Goal: Task Accomplishment & Management: Complete application form

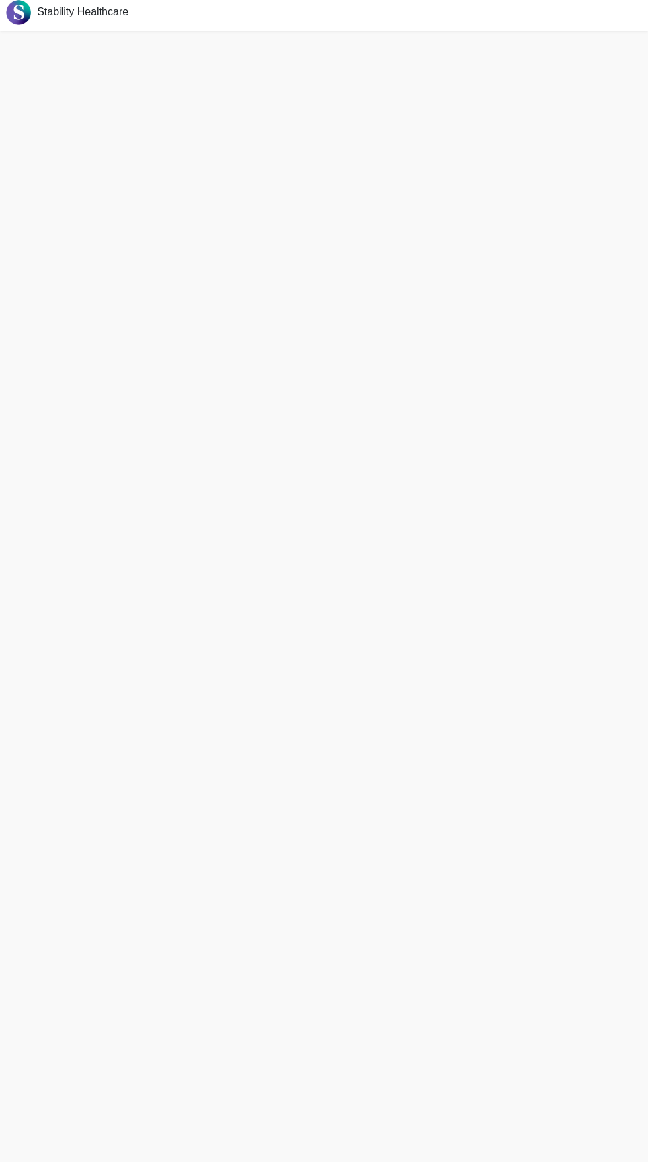
scroll to position [4, 0]
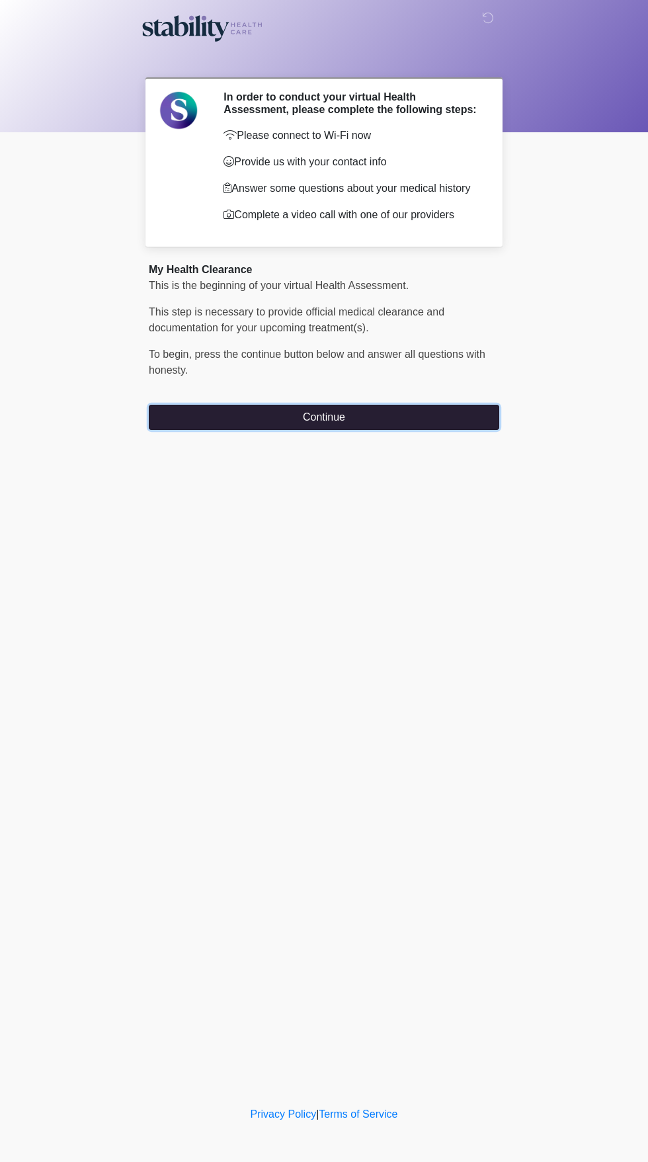
click at [447, 420] on button "Continue" at bounding box center [324, 417] width 350 height 25
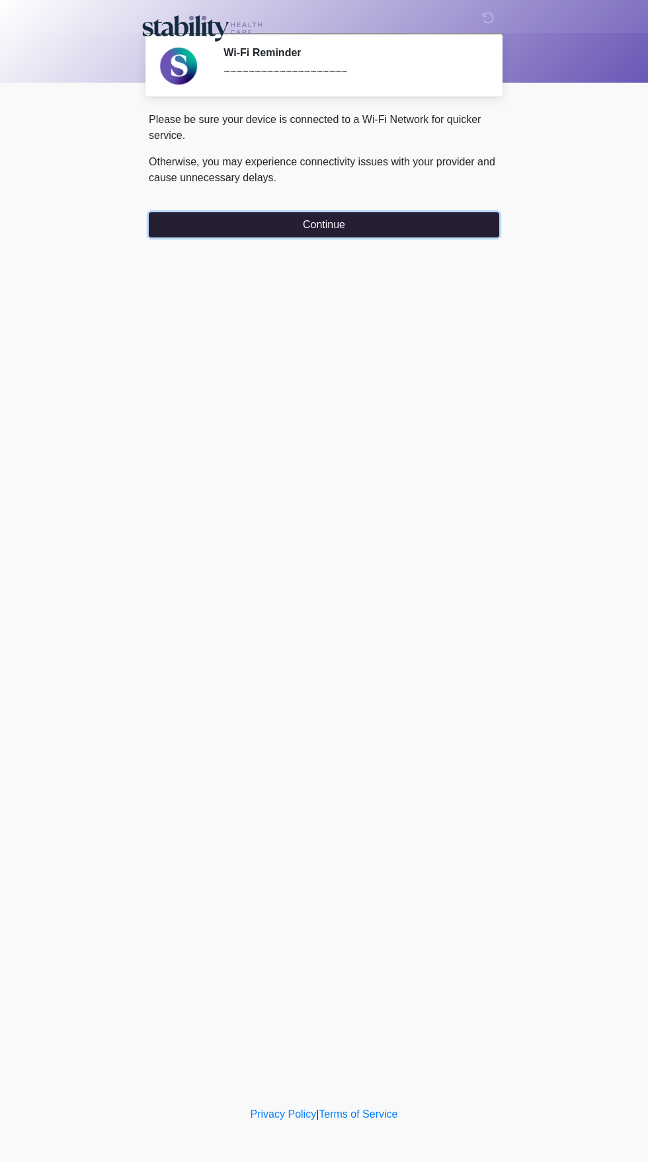
click at [449, 219] on button "Continue" at bounding box center [324, 224] width 350 height 25
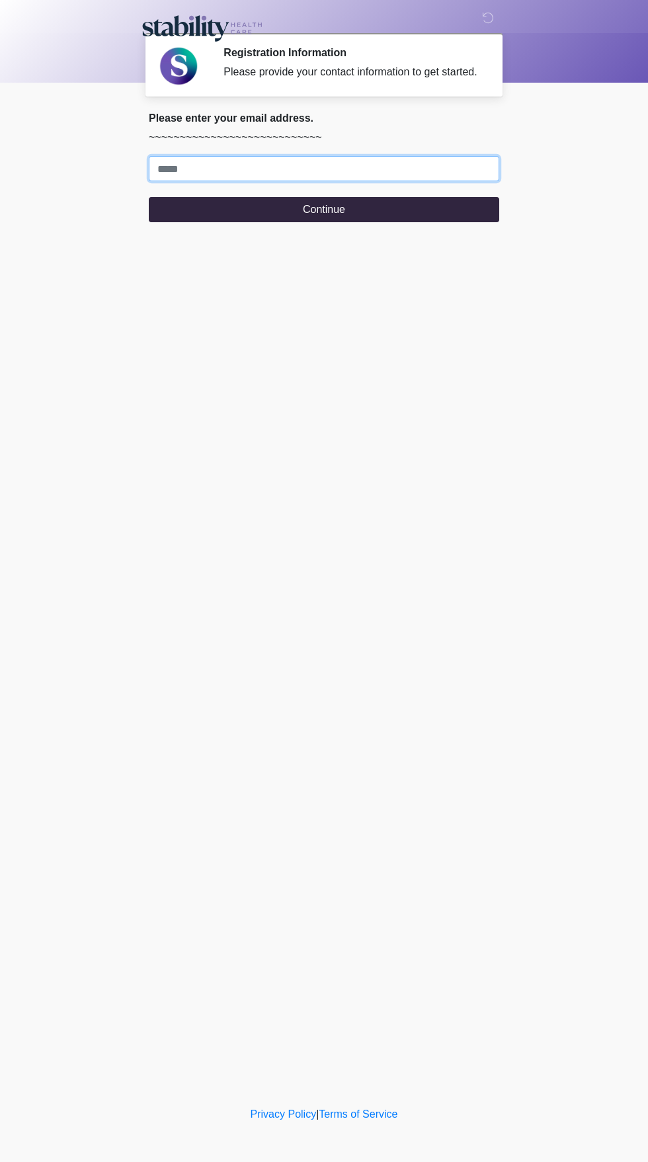
click at [436, 180] on input "Where should we email your response?" at bounding box center [324, 168] width 350 height 25
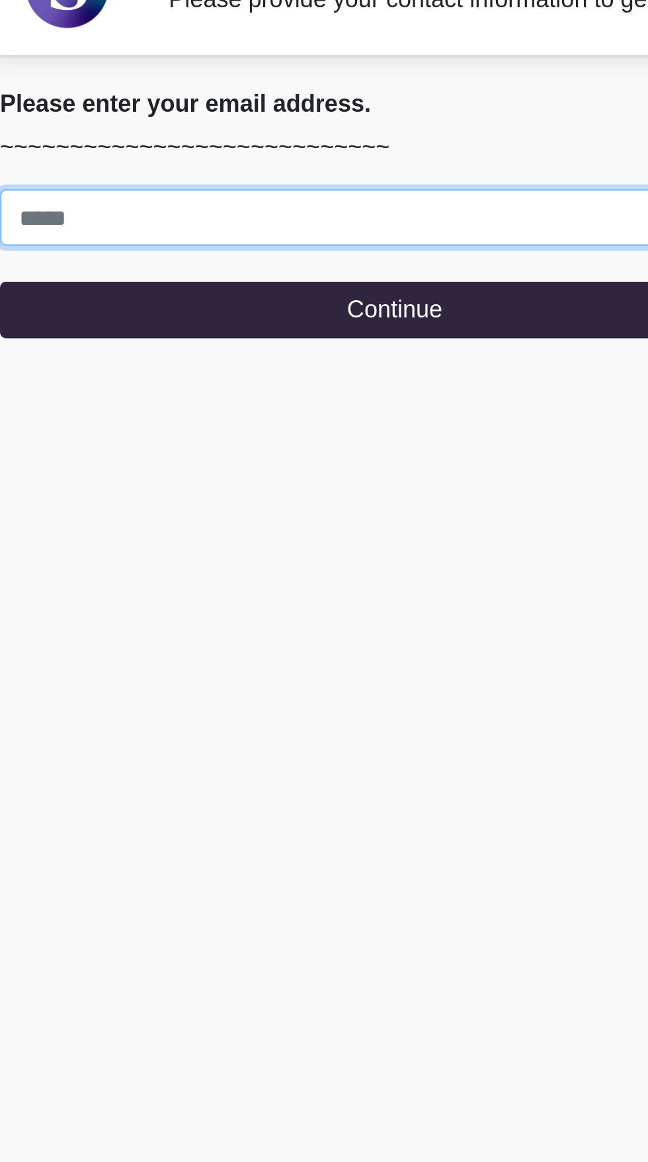
type input "**********"
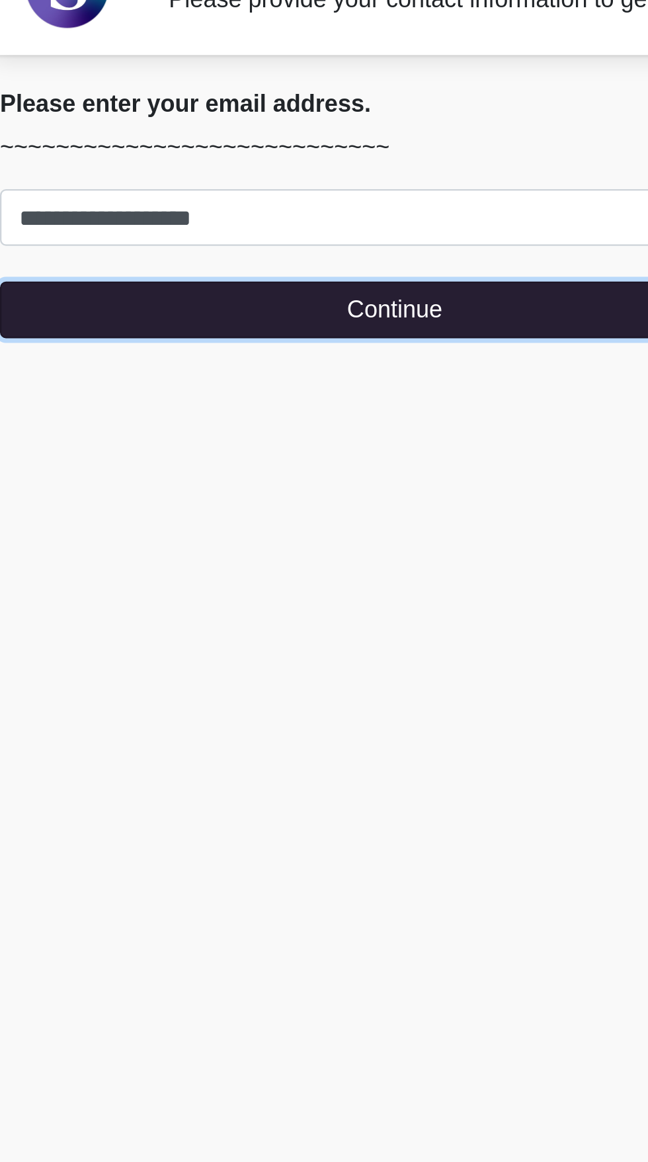
click at [328, 222] on button "Continue" at bounding box center [324, 209] width 350 height 25
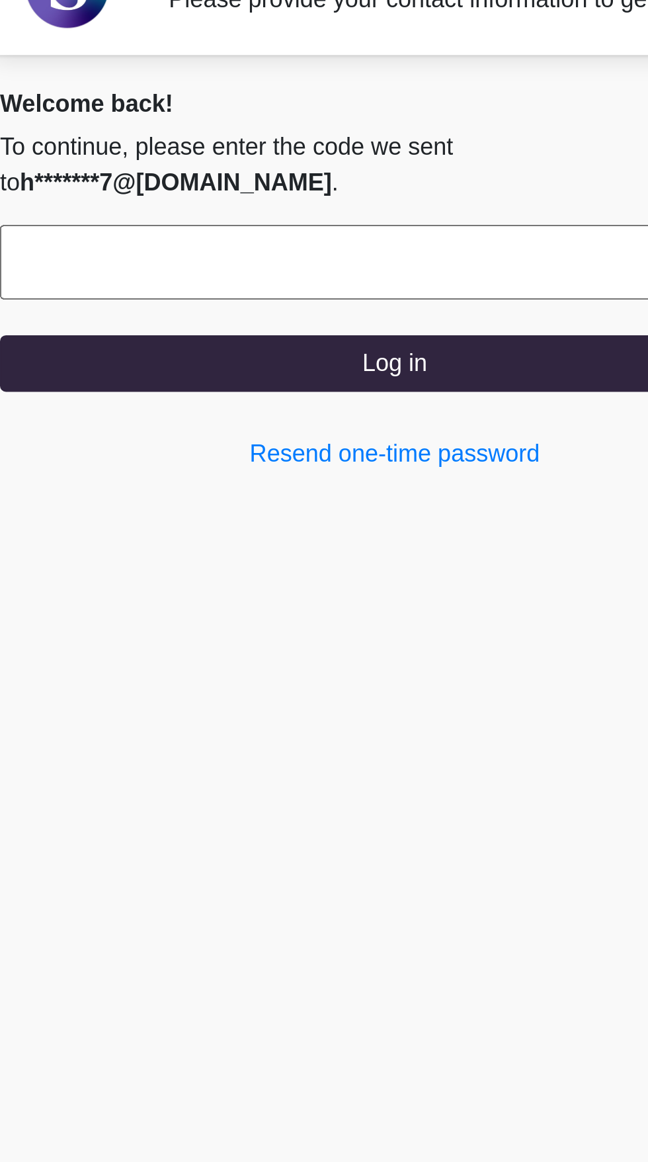
click at [313, 188] on input "text" at bounding box center [324, 188] width 350 height 33
type input "******"
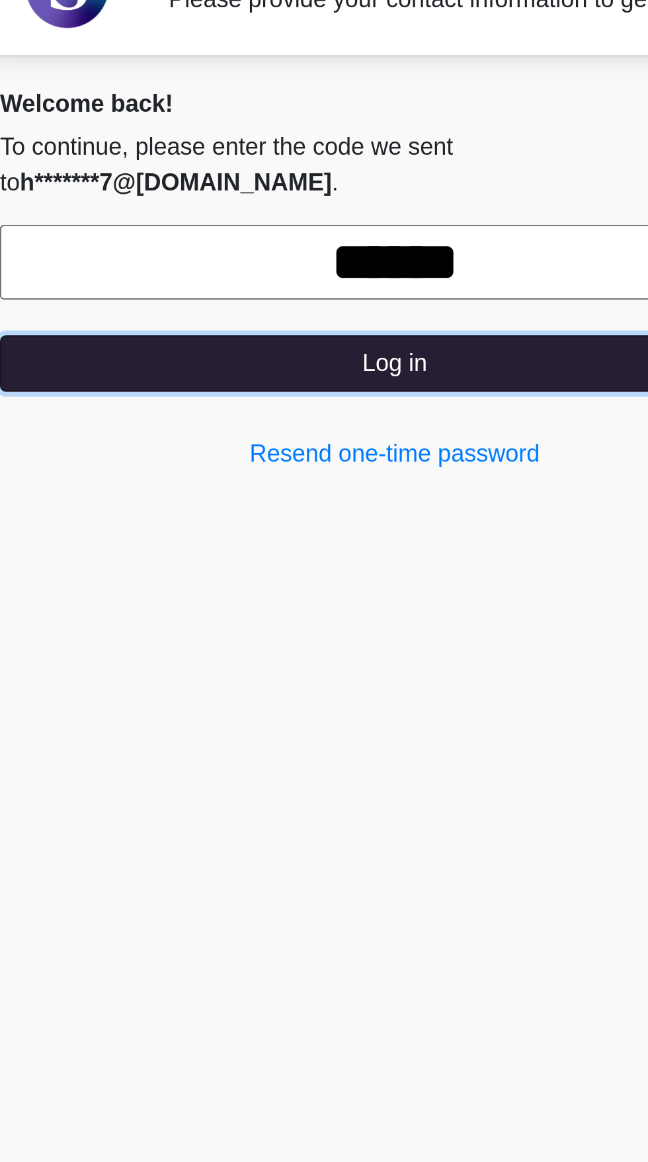
click at [399, 229] on button "Log in" at bounding box center [324, 233] width 350 height 25
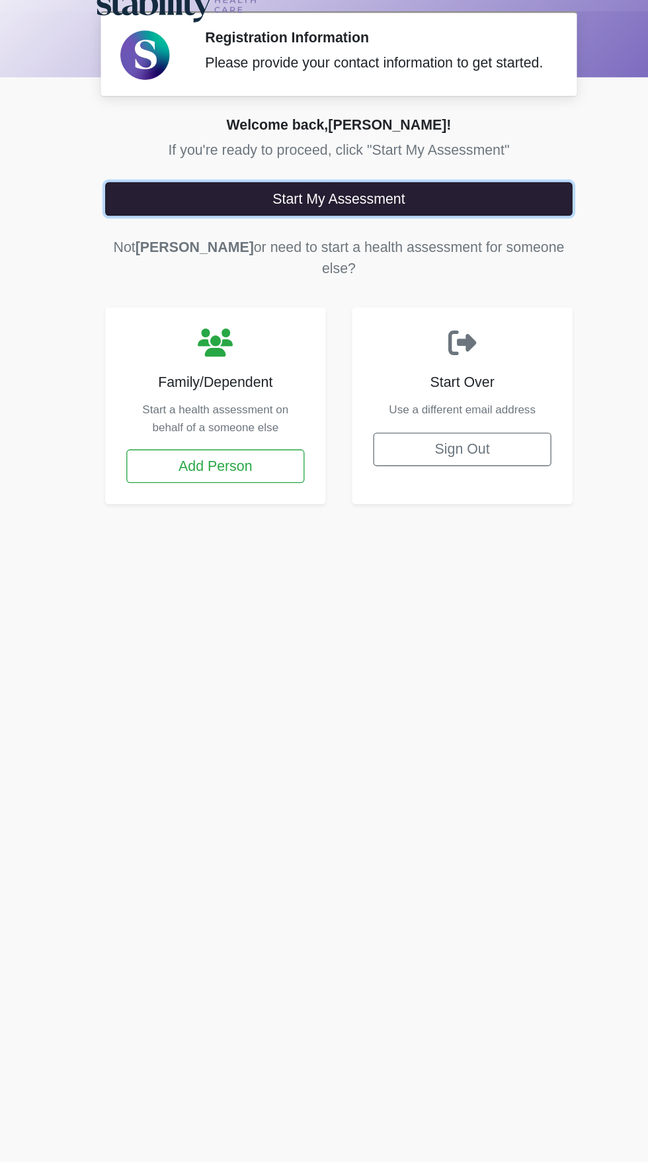
click at [457, 180] on button "Start My Assessment" at bounding box center [324, 173] width 350 height 25
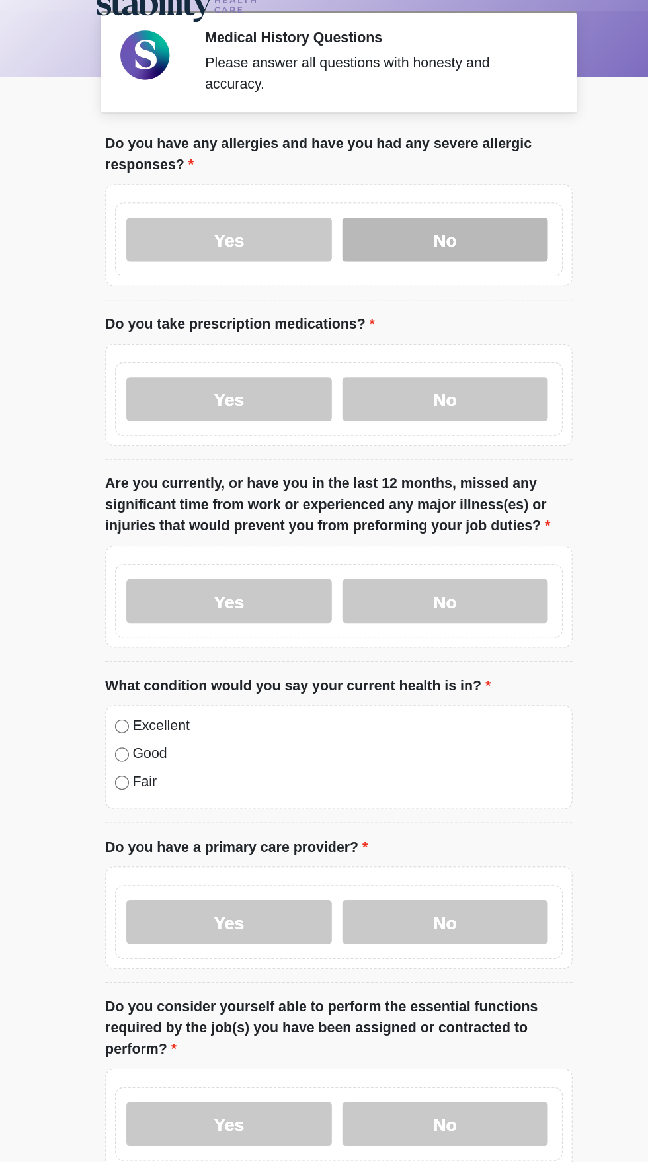
click at [442, 204] on label "No" at bounding box center [404, 204] width 154 height 33
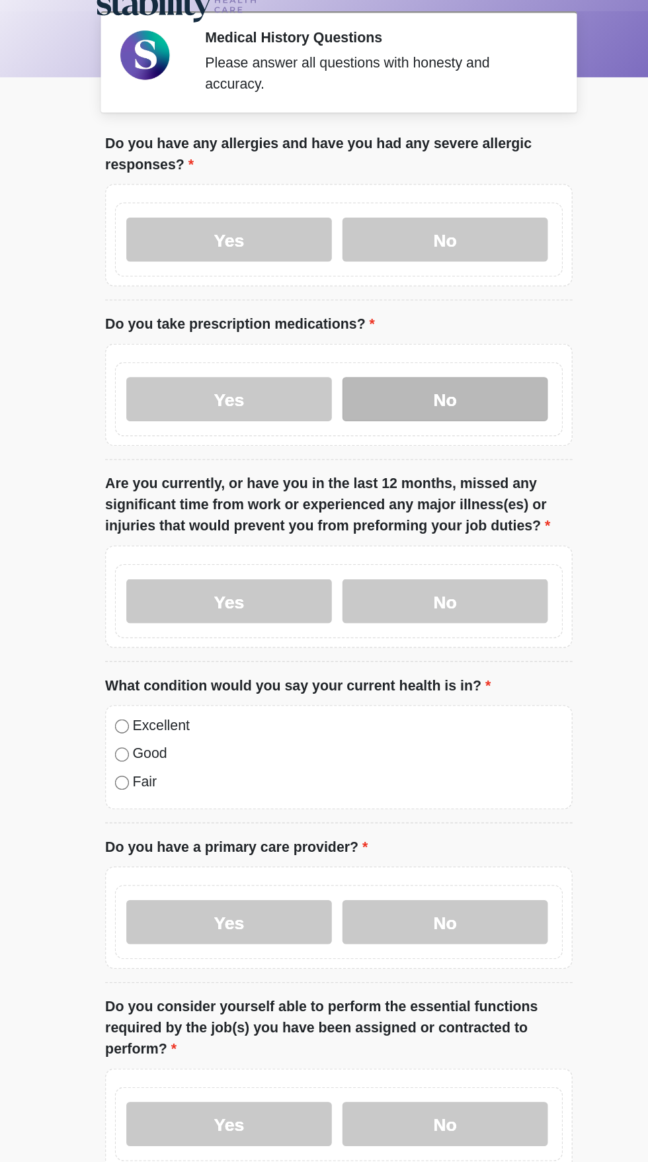
click at [436, 329] on label "No" at bounding box center [404, 323] width 154 height 33
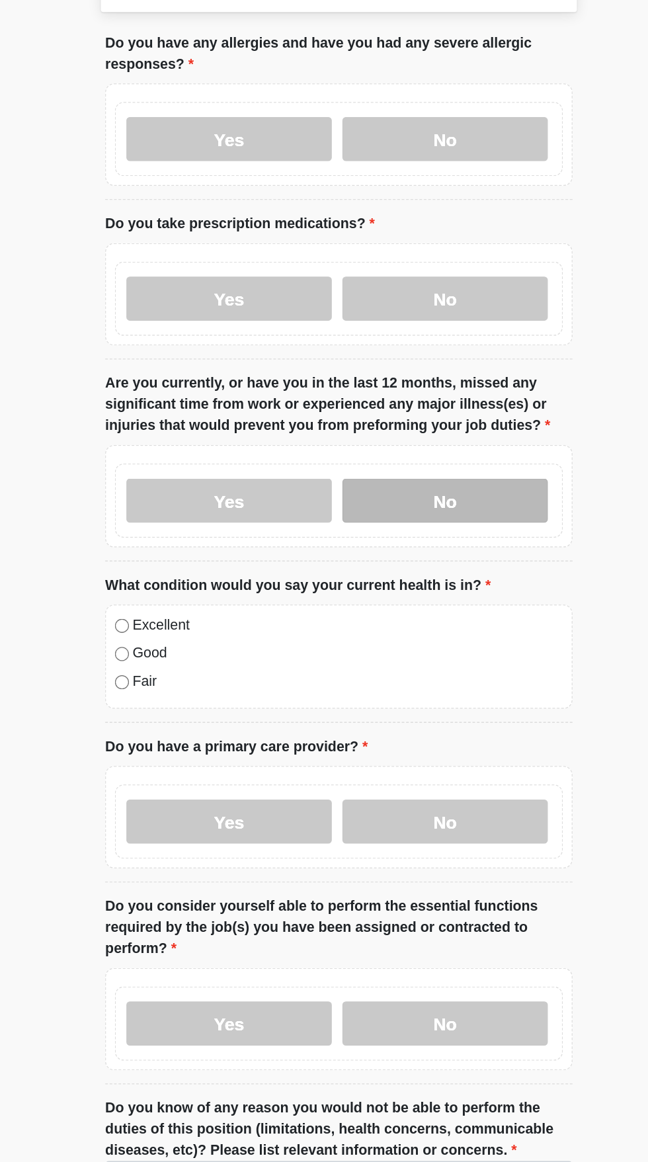
click at [423, 477] on label "No" at bounding box center [404, 475] width 154 height 33
click at [206, 574] on label "Excellent" at bounding box center [330, 569] width 323 height 16
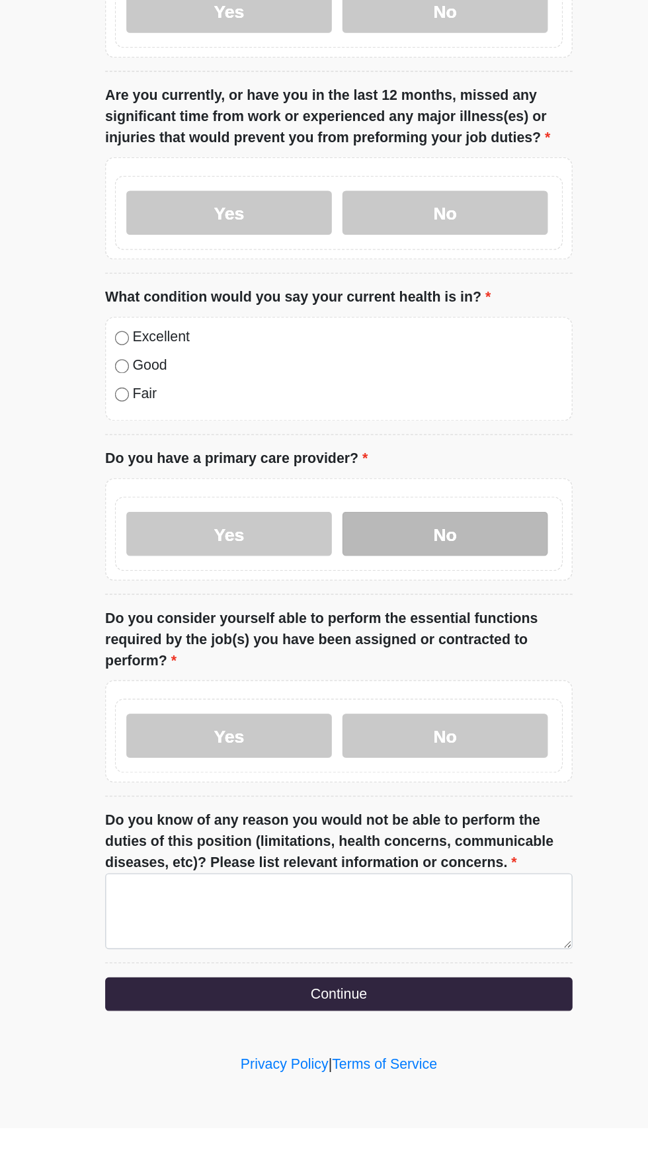
click at [456, 723] on label "No" at bounding box center [404, 715] width 154 height 33
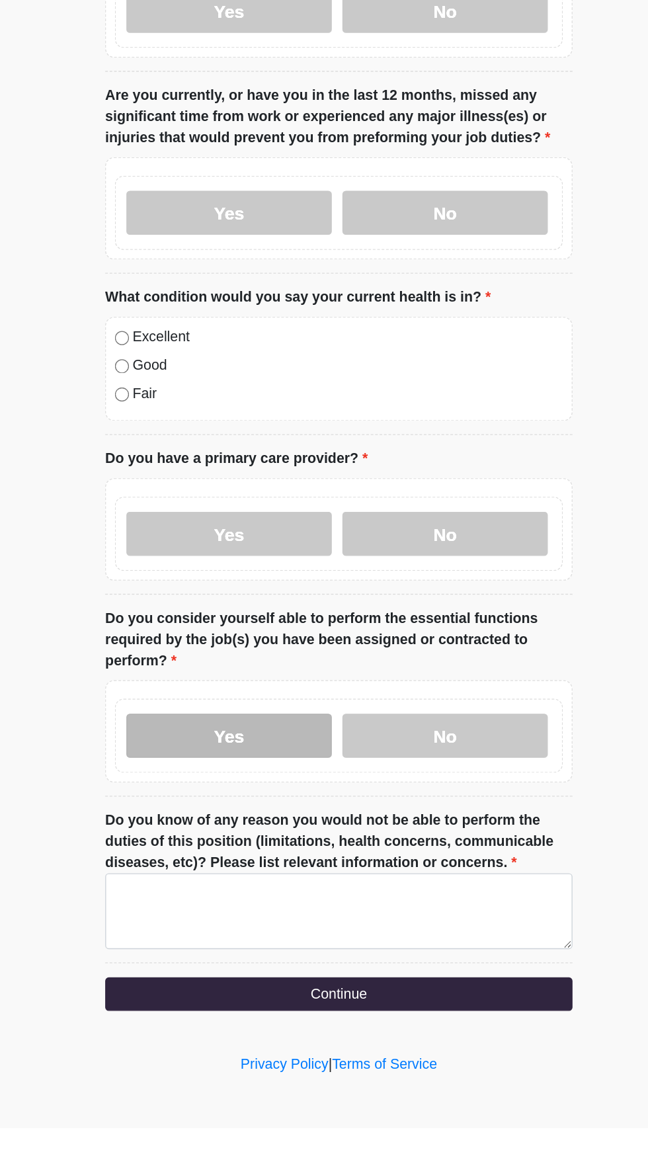
click at [254, 851] on label "Yes" at bounding box center [242, 867] width 154 height 33
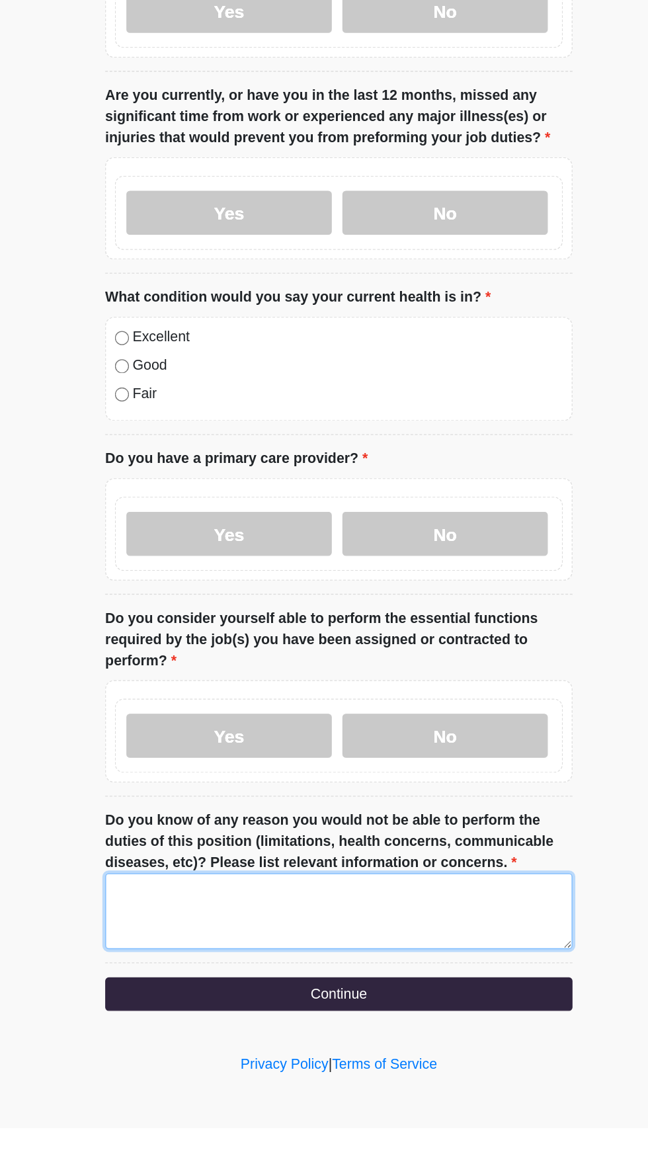
click at [391, 970] on textarea "Do you know of any reason you would not be able to perform the duties of this p…" at bounding box center [324, 998] width 350 height 57
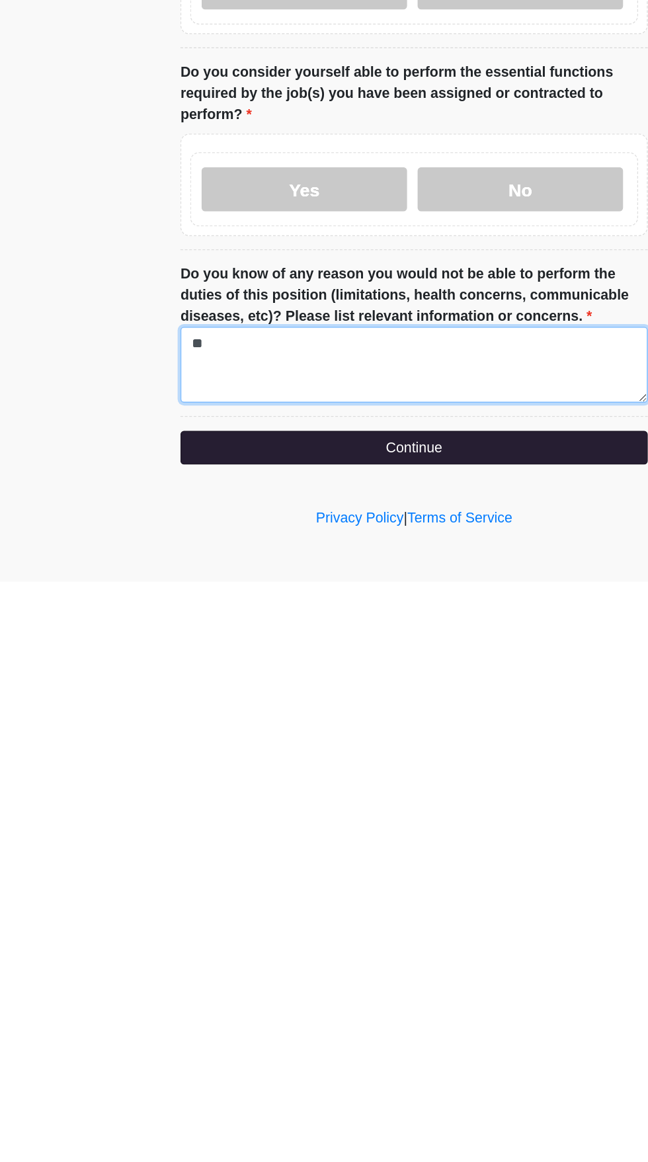
type textarea "**"
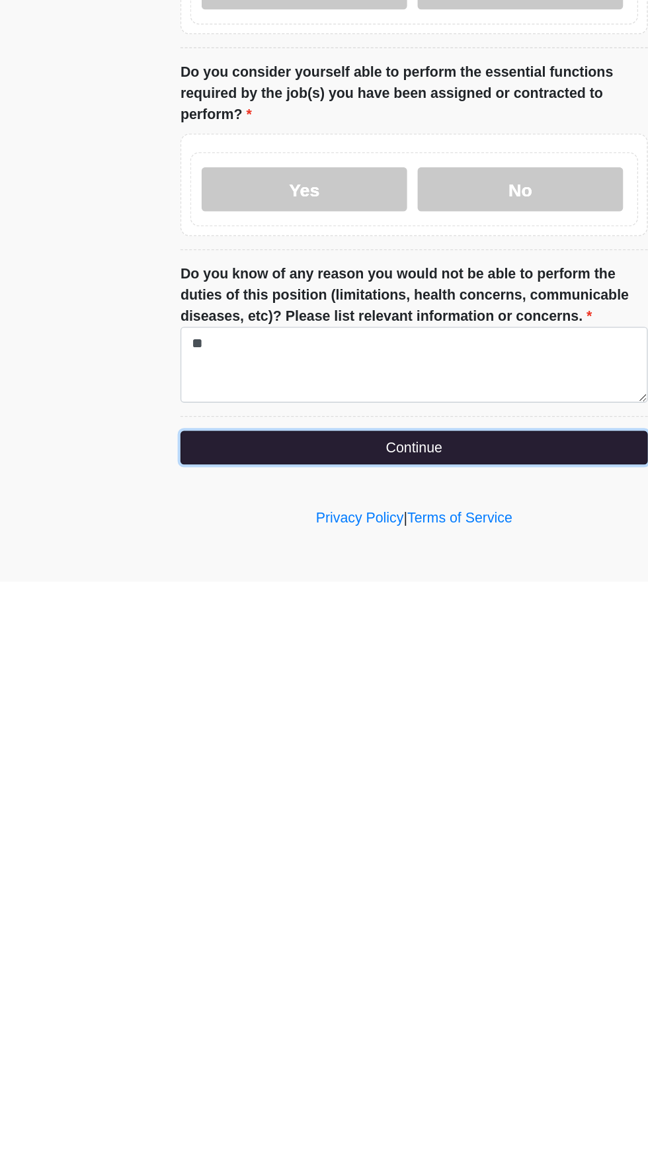
click at [370, 1052] on button "Continue" at bounding box center [324, 1060] width 350 height 25
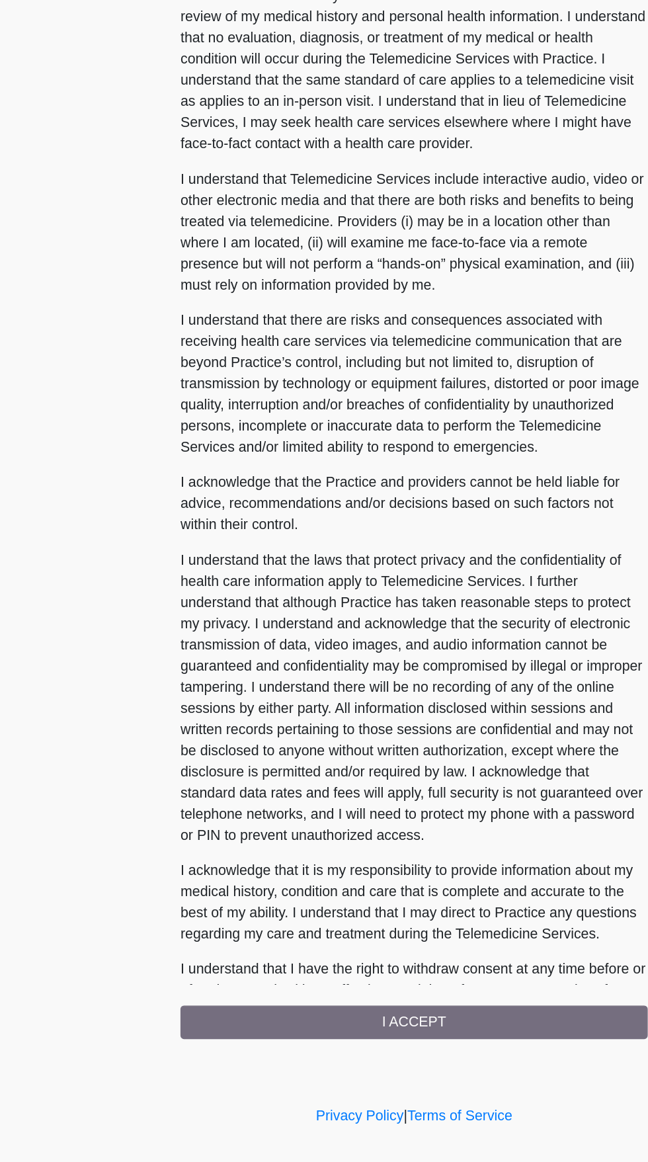
click at [385, 1037] on div "PLEASE READ EACH SECTION CAREFULLY. YOU MAY REQUEST A COPY OF THIS FORM FOR YOU…" at bounding box center [324, 587] width 350 height 938
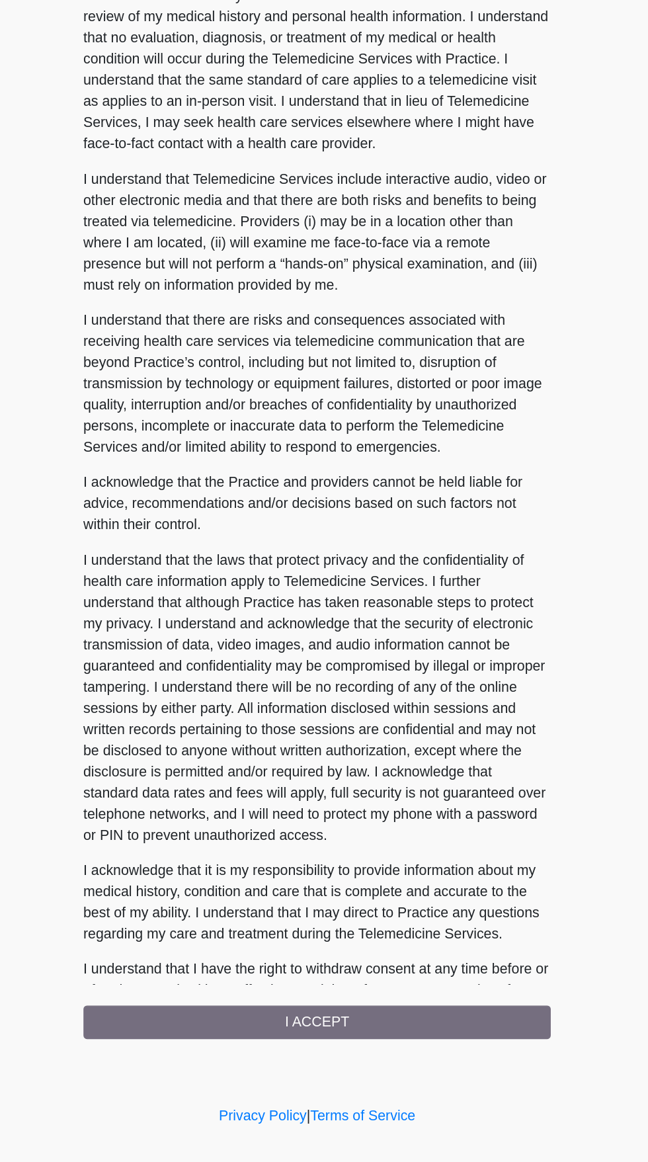
click at [379, 1046] on div "PLEASE READ EACH SECTION CAREFULLY. YOU MAY REQUEST A COPY OF THIS FORM FOR YOU…" at bounding box center [324, 587] width 350 height 938
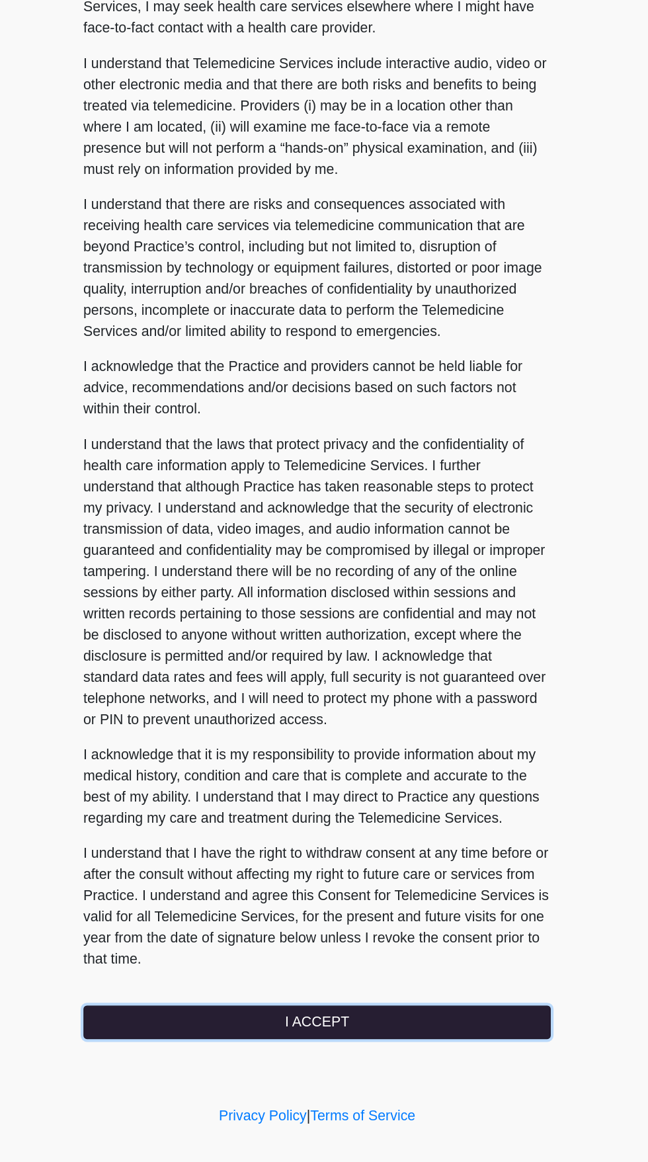
click at [385, 1045] on button "I ACCEPT" at bounding box center [324, 1043] width 350 height 25
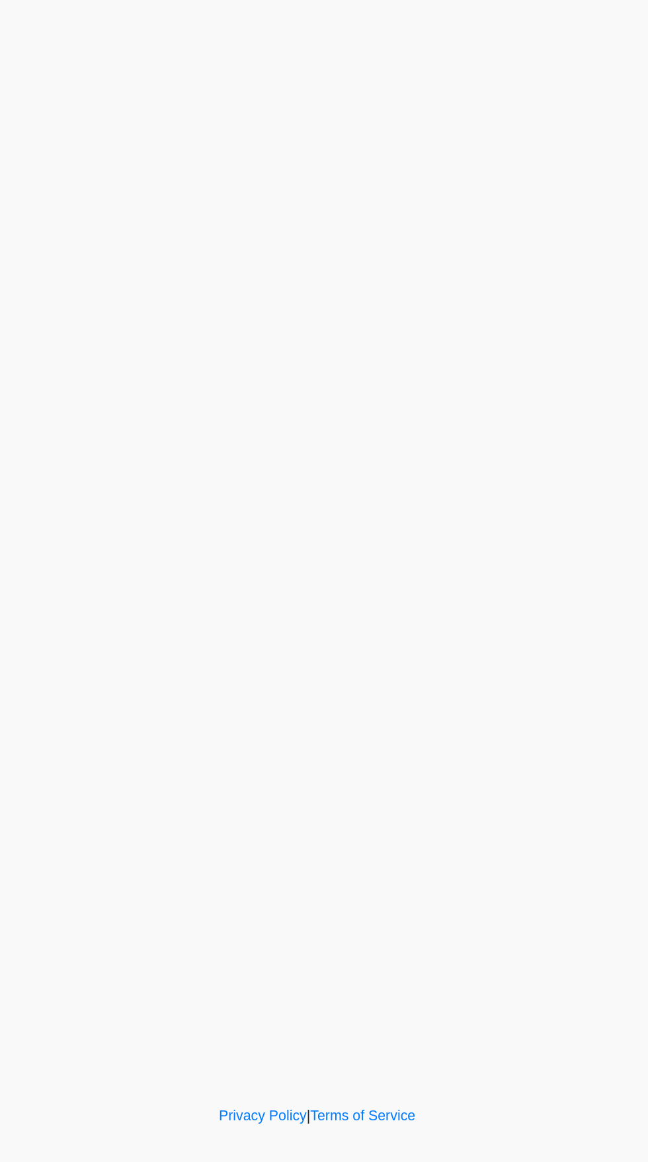
click at [405, 928] on div "‎ ‎ ‎ Video visit is coming up next! Click continue to join the virtual waiting…" at bounding box center [324, 551] width 397 height 1077
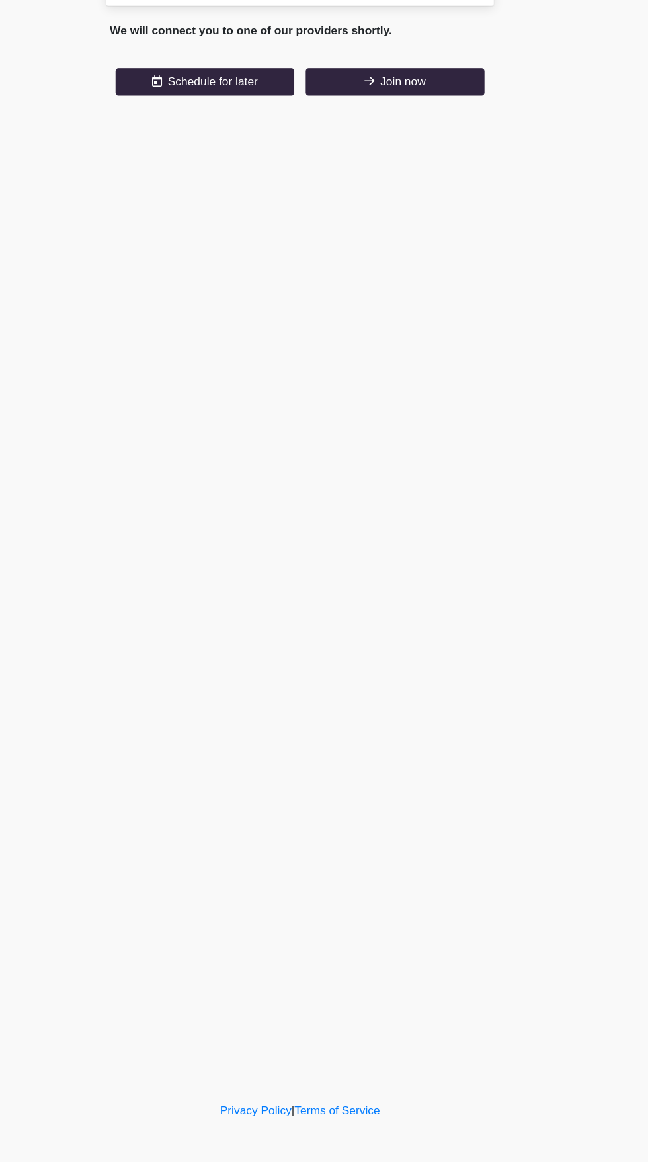
scroll to position [0, 0]
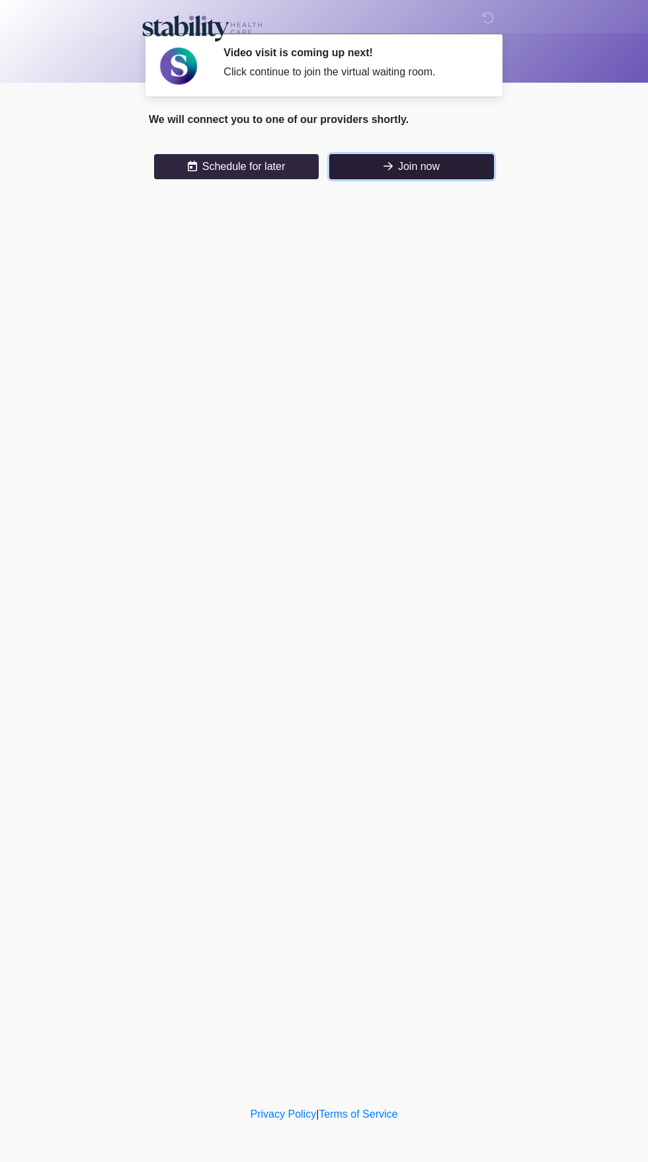
click at [448, 171] on button "Join now" at bounding box center [411, 166] width 165 height 25
